Goal: Navigation & Orientation: Find specific page/section

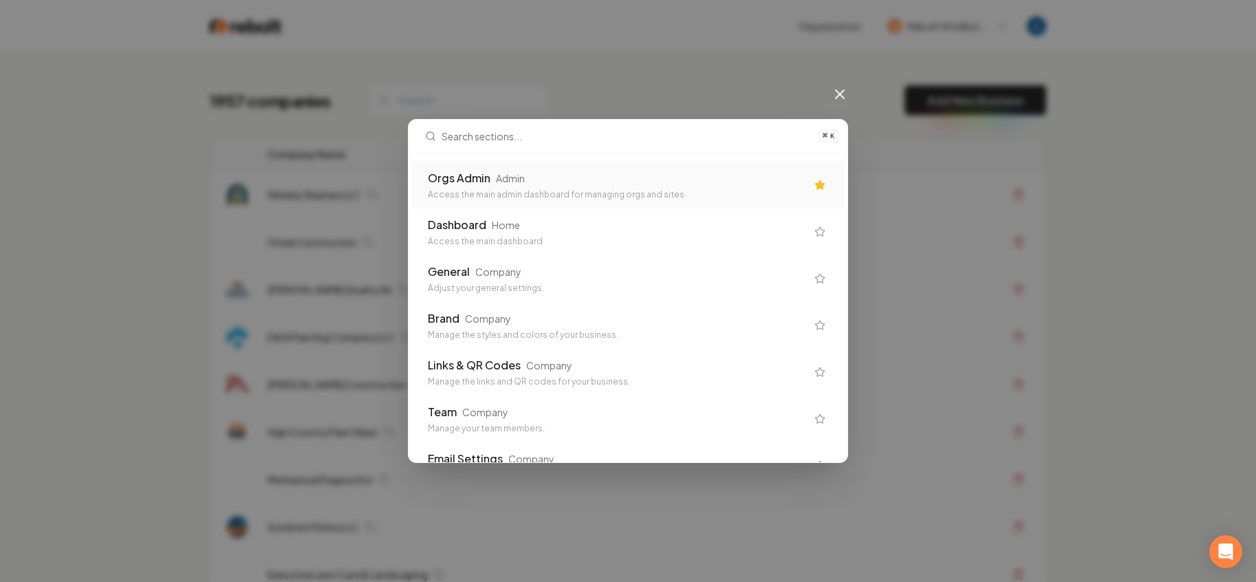
click at [475, 168] on div "Orgs Admin Admin Access the main admin dashboard for managing orgs and sites" at bounding box center [627, 185] width 433 height 47
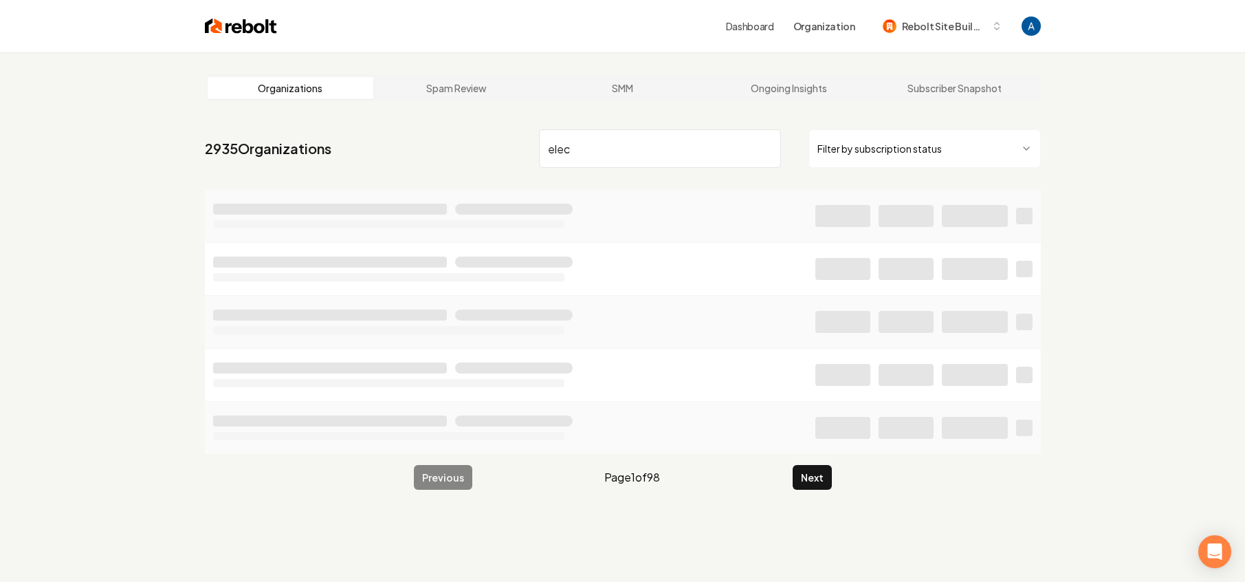
type input "elec"
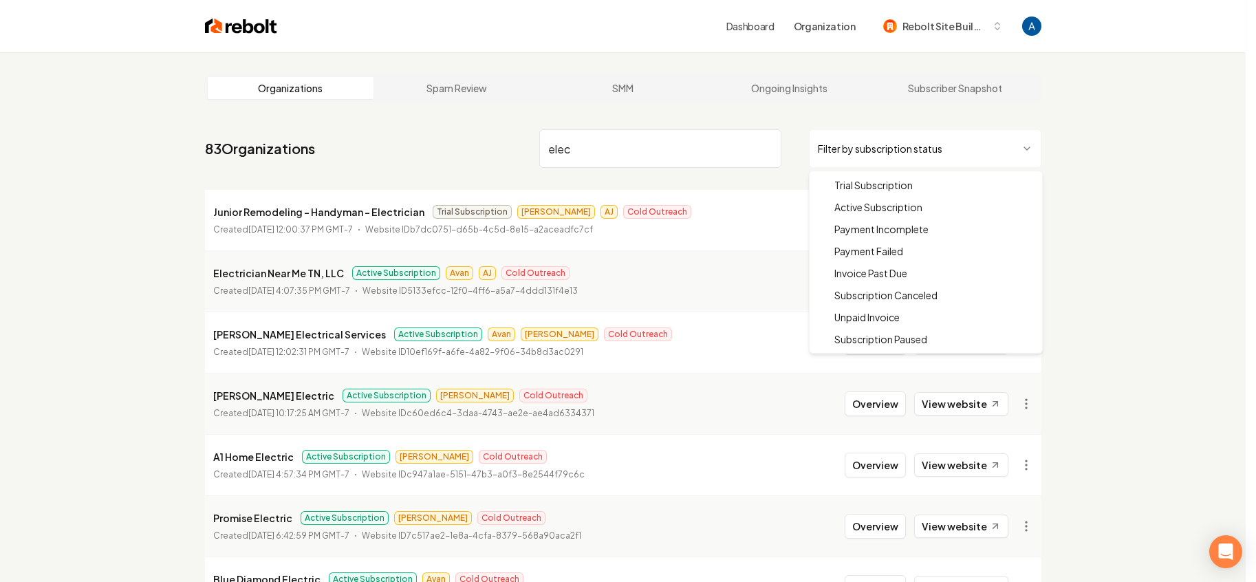
click at [910, 148] on html "Dashboard Organization Rebolt Site Builder Organizations Spam Review SMM Ongoin…" at bounding box center [628, 291] width 1256 height 582
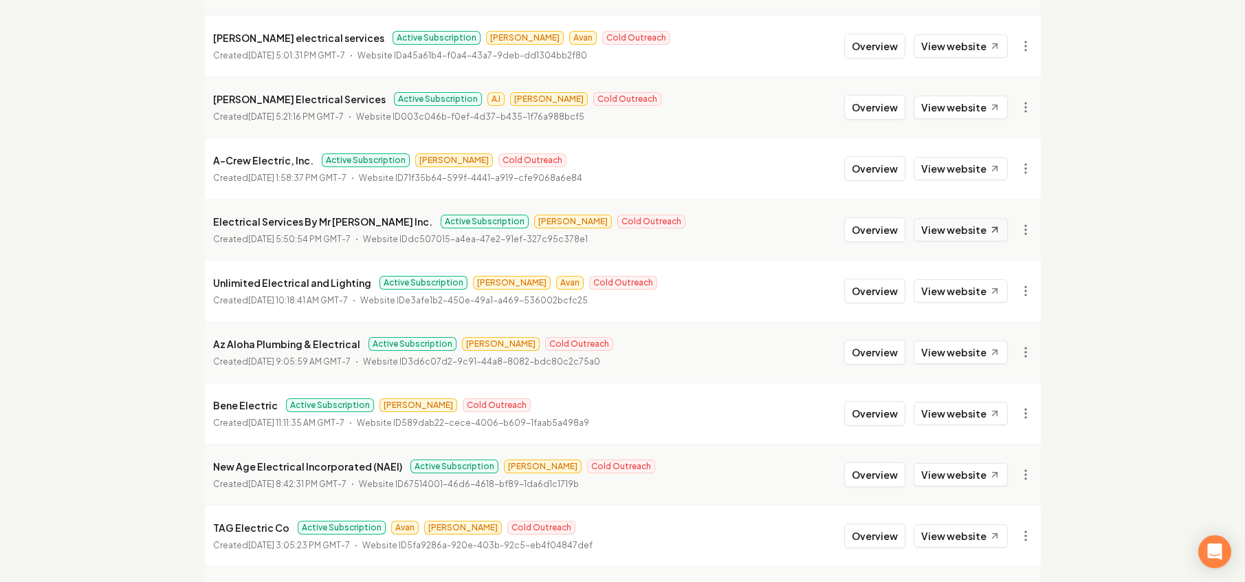
scroll to position [666, 0]
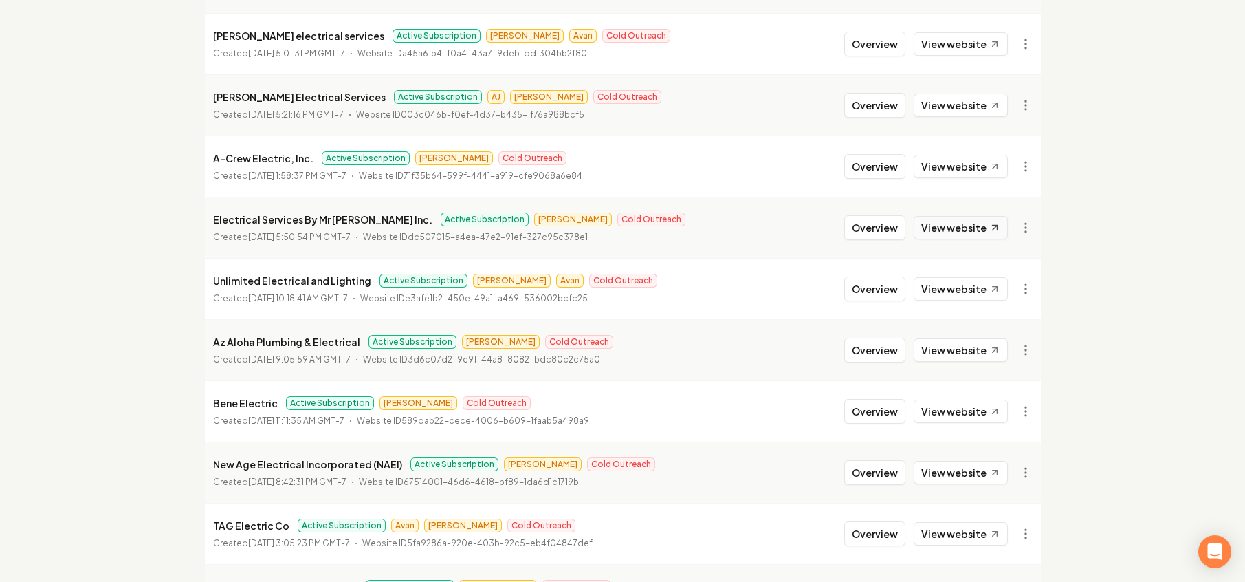
click at [952, 226] on link "View website" at bounding box center [961, 227] width 94 height 23
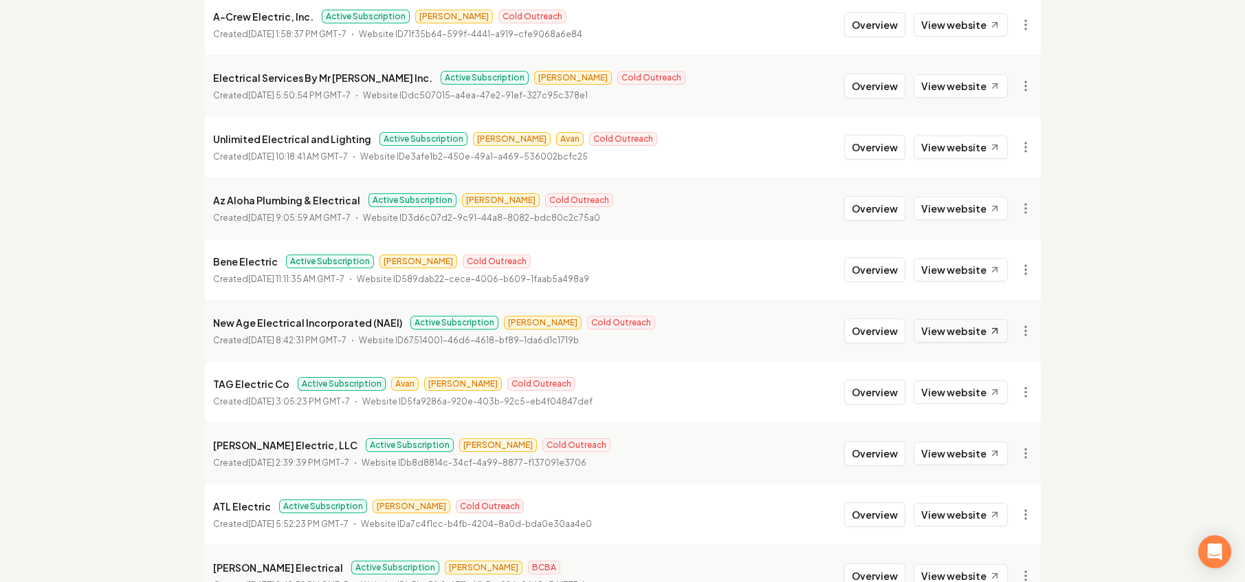
scroll to position [846, 0]
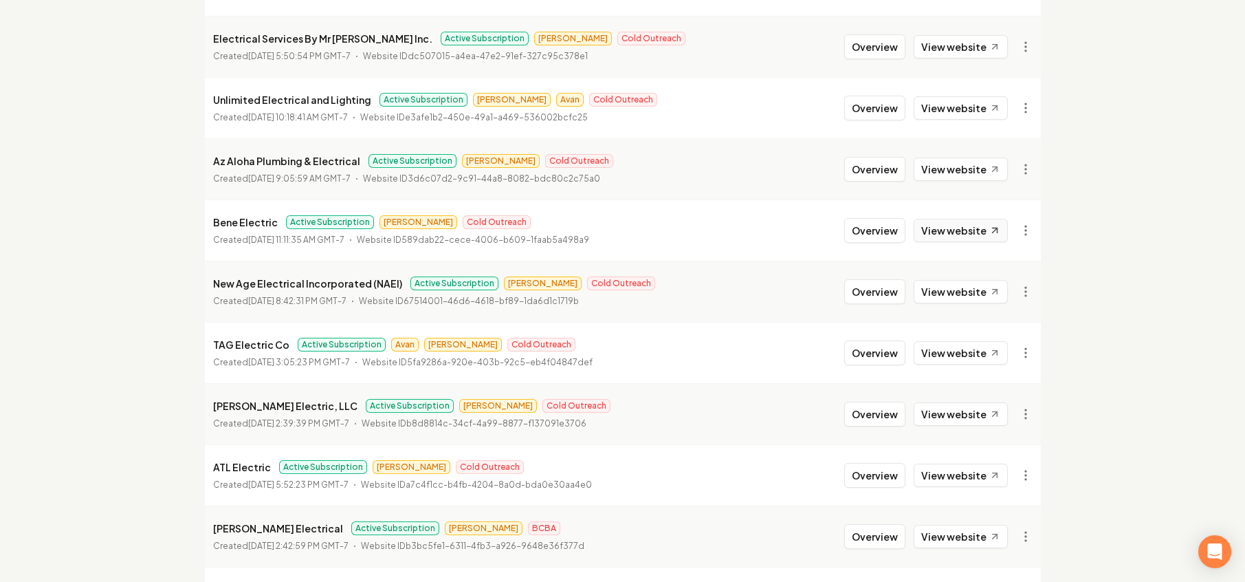
click at [972, 238] on link "View website" at bounding box center [961, 230] width 94 height 23
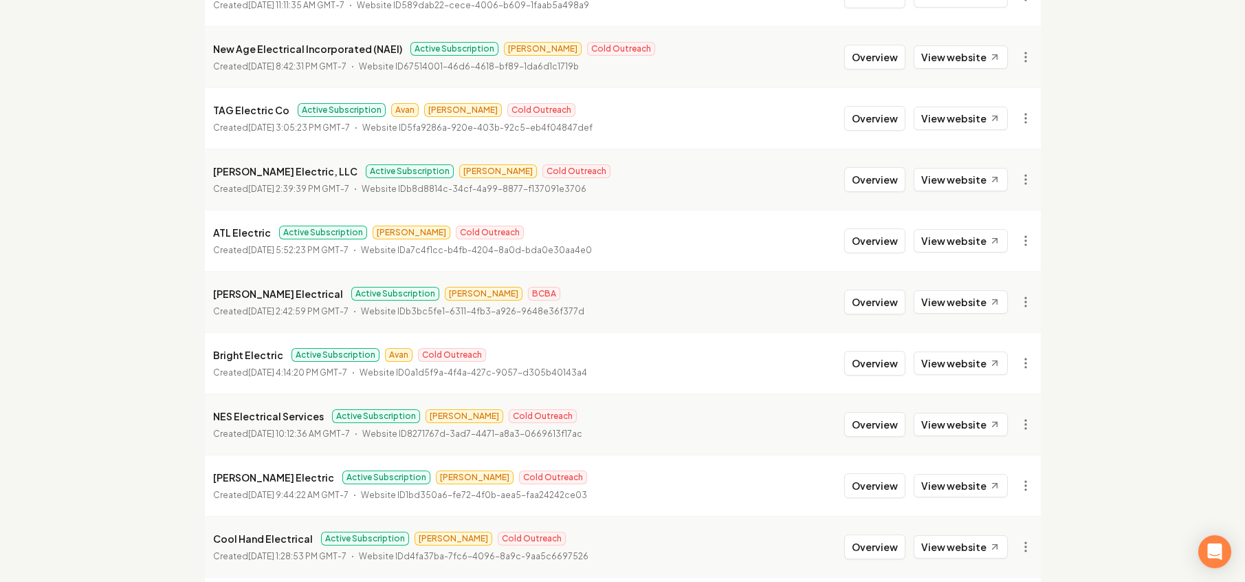
scroll to position [1163, 0]
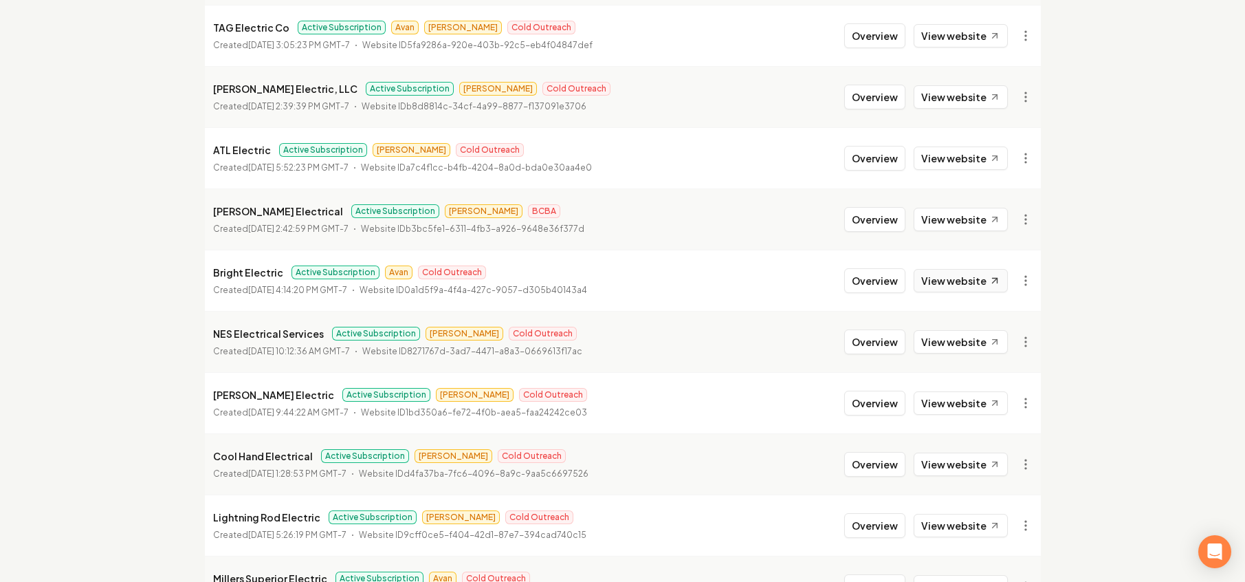
click at [976, 285] on link "View website" at bounding box center [961, 280] width 94 height 23
click at [944, 278] on link "View website" at bounding box center [961, 280] width 94 height 23
click at [939, 274] on link "View website" at bounding box center [961, 280] width 94 height 23
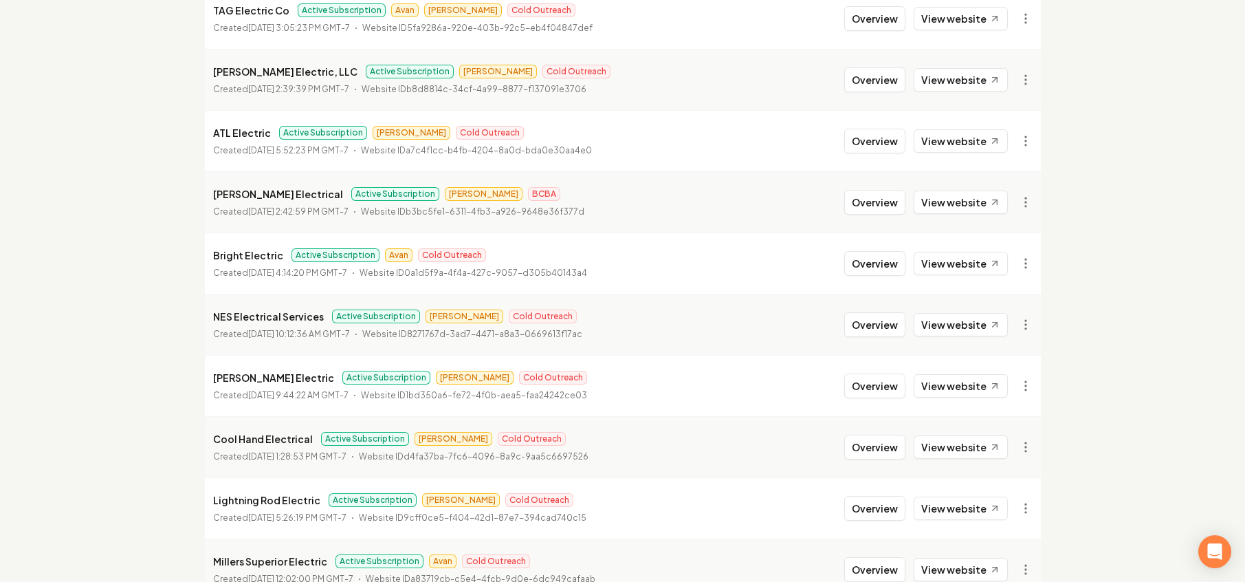
scroll to position [1185, 0]
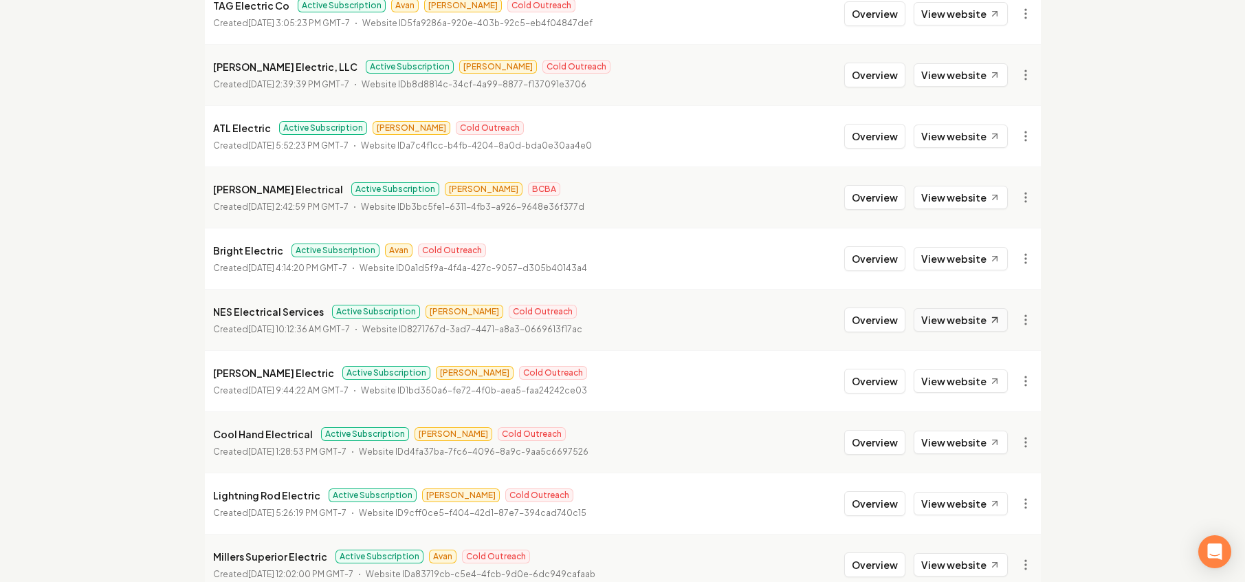
click at [936, 321] on link "View website" at bounding box center [961, 319] width 94 height 23
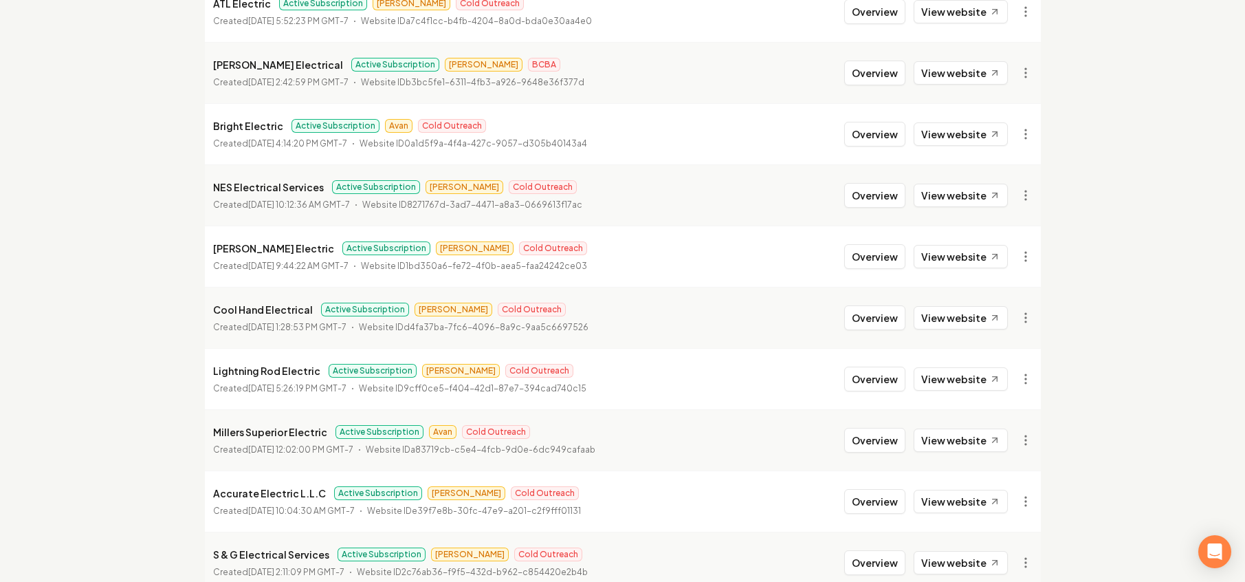
scroll to position [1422, 0]
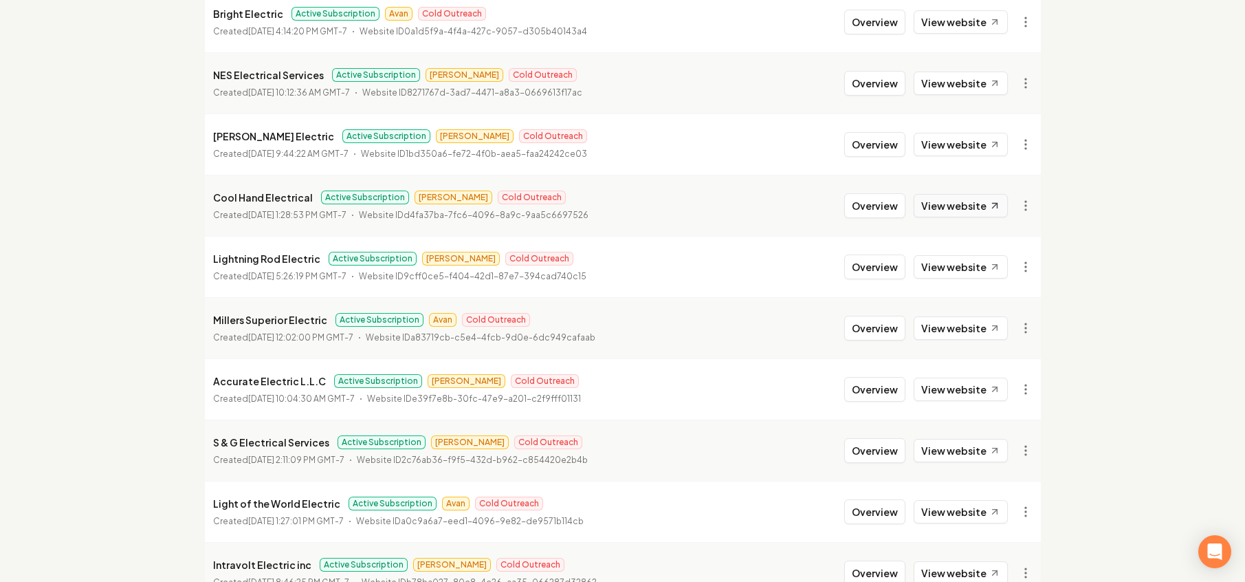
click at [981, 215] on link "View website" at bounding box center [961, 205] width 94 height 23
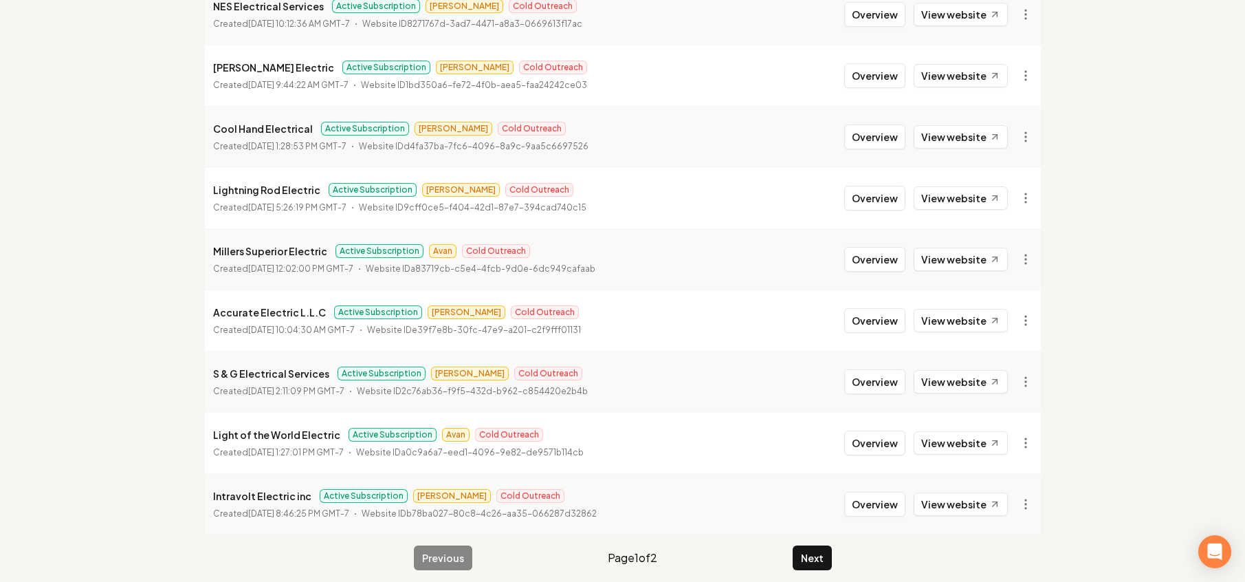
scroll to position [1501, 0]
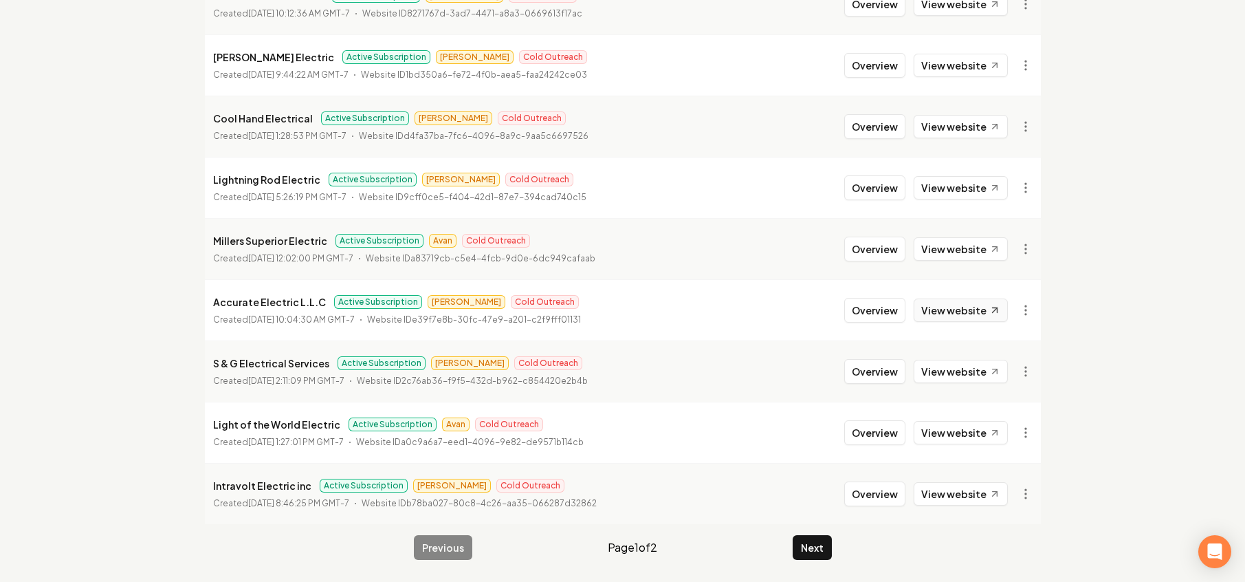
click at [959, 311] on link "View website" at bounding box center [961, 309] width 94 height 23
click at [959, 438] on link "View website" at bounding box center [961, 432] width 94 height 23
click at [960, 486] on link "View website" at bounding box center [961, 493] width 94 height 23
click at [809, 556] on button "Next" at bounding box center [812, 547] width 39 height 25
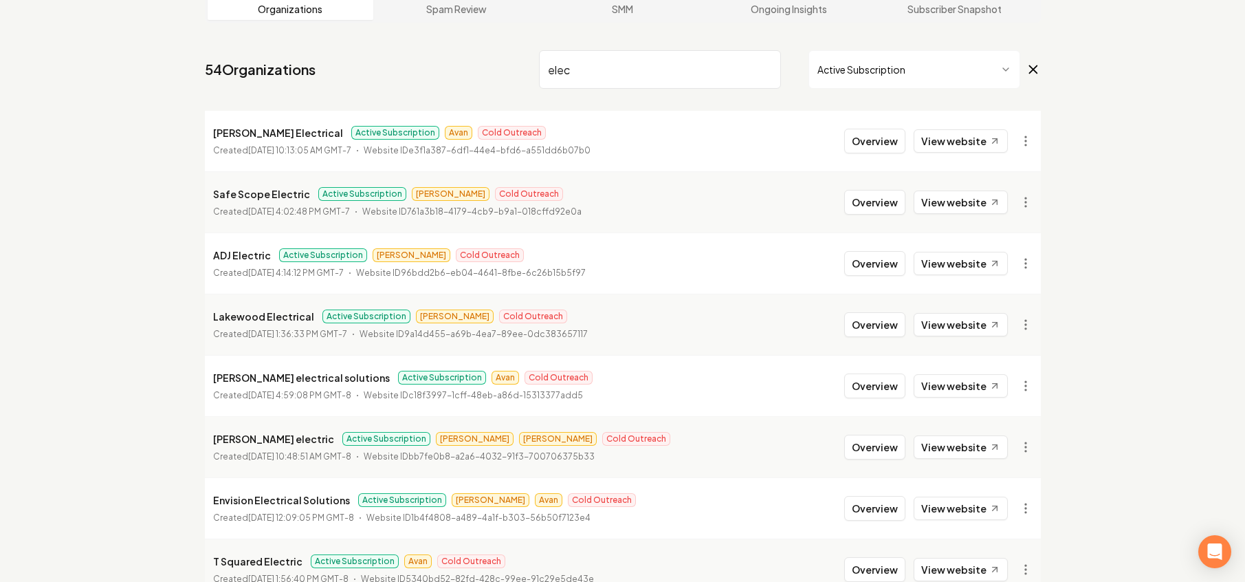
scroll to position [96, 0]
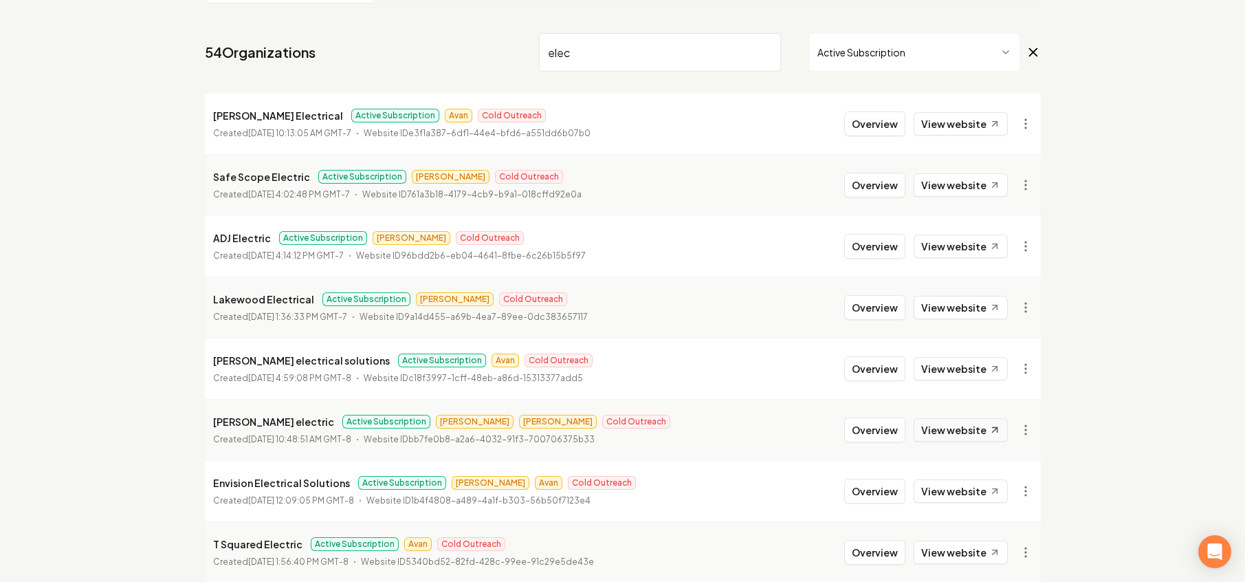
click at [967, 425] on link "View website" at bounding box center [961, 429] width 94 height 23
click at [974, 120] on link "View website" at bounding box center [961, 123] width 94 height 23
